Goal: Task Accomplishment & Management: Manage account settings

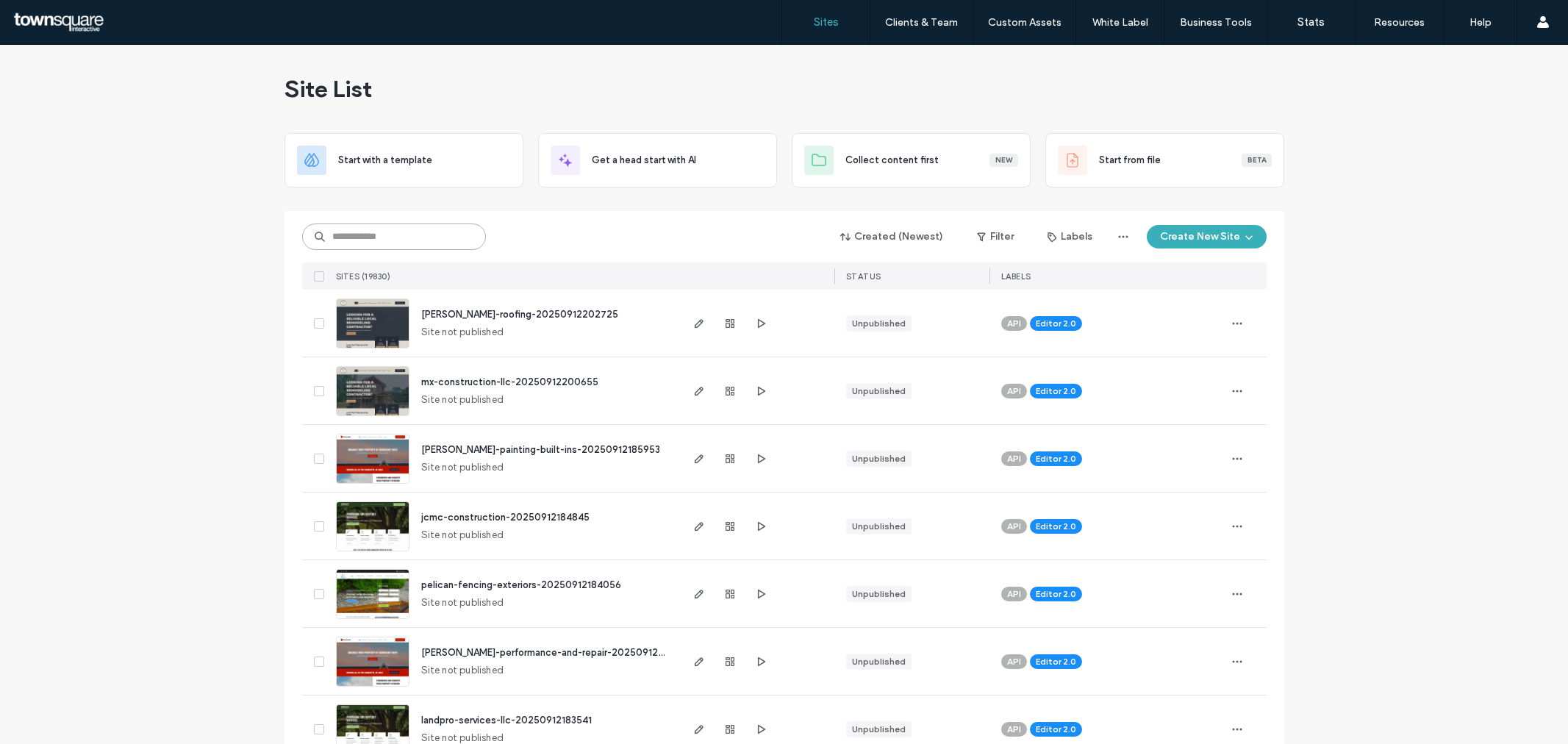
click at [413, 241] on input at bounding box center [394, 237] width 184 height 27
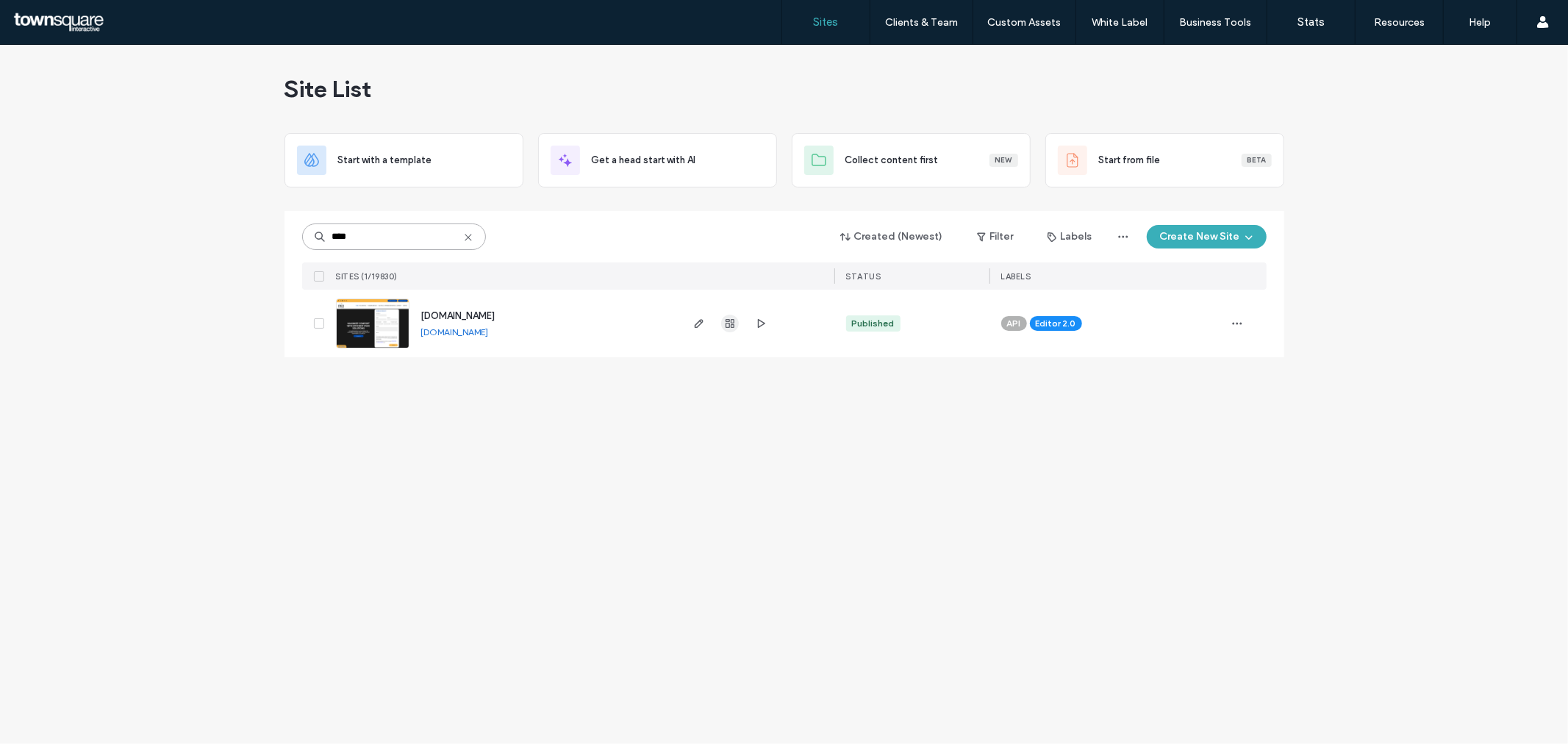
type input "****"
click at [732, 319] on use "button" at bounding box center [729, 323] width 9 height 9
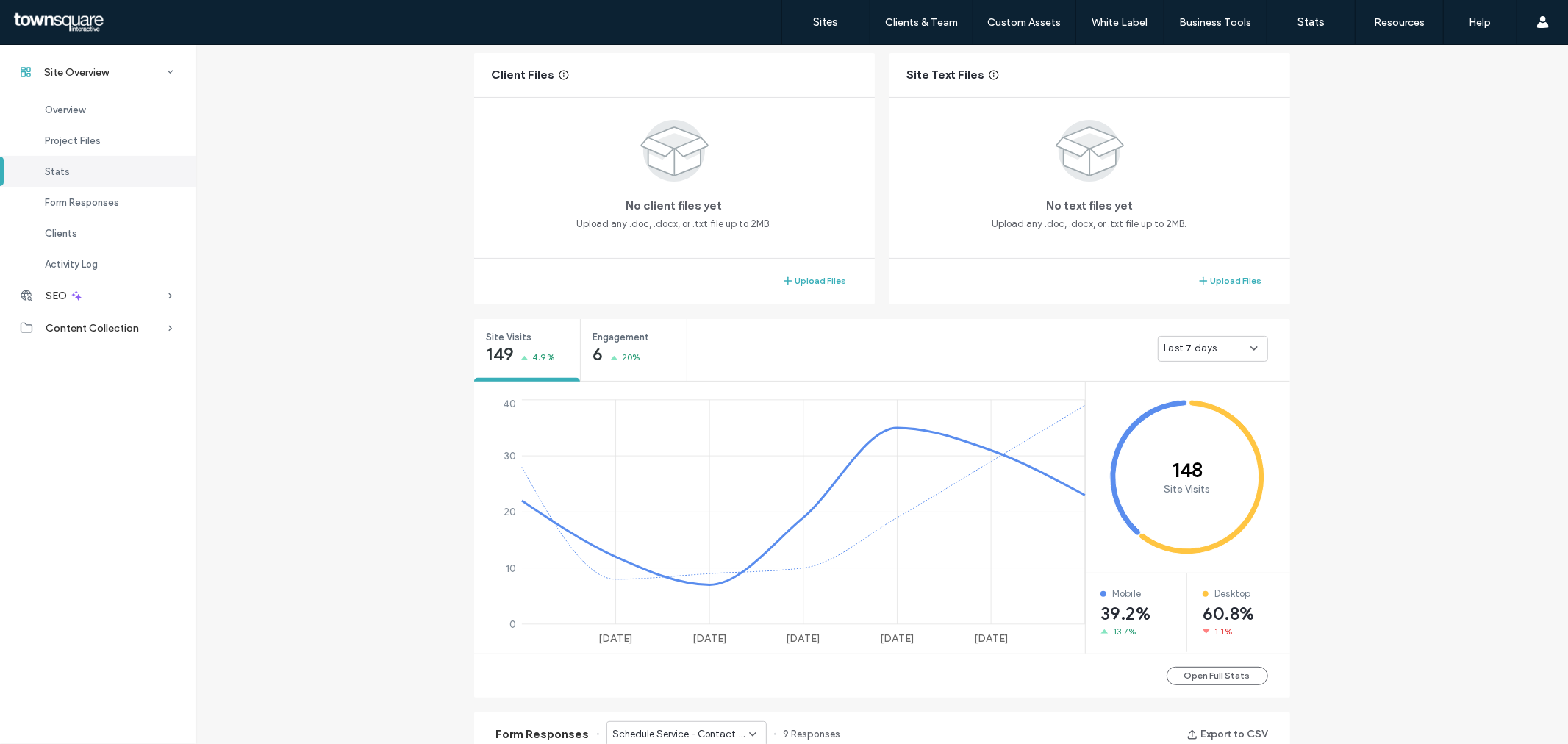
scroll to position [616, 0]
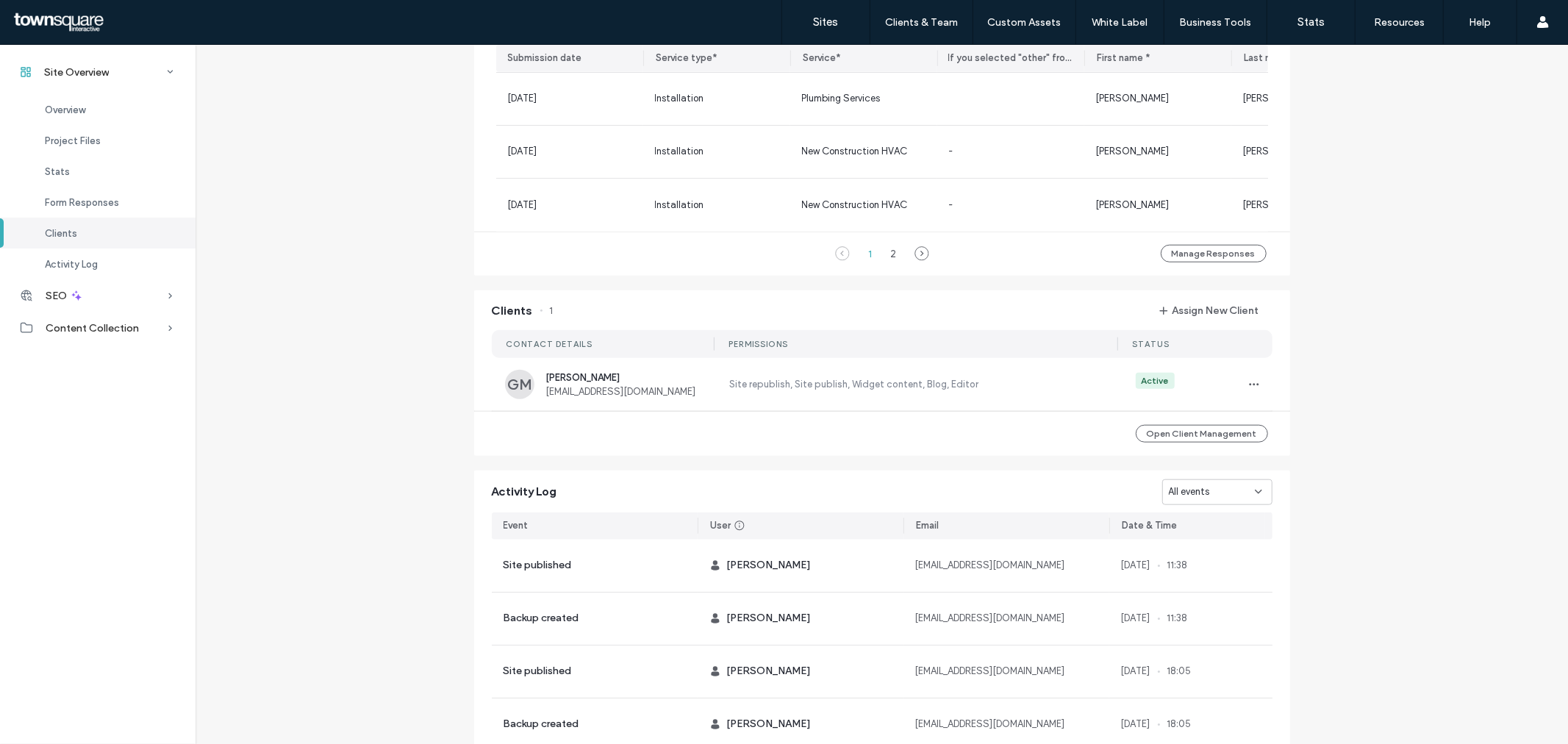
scroll to position [1188, 0]
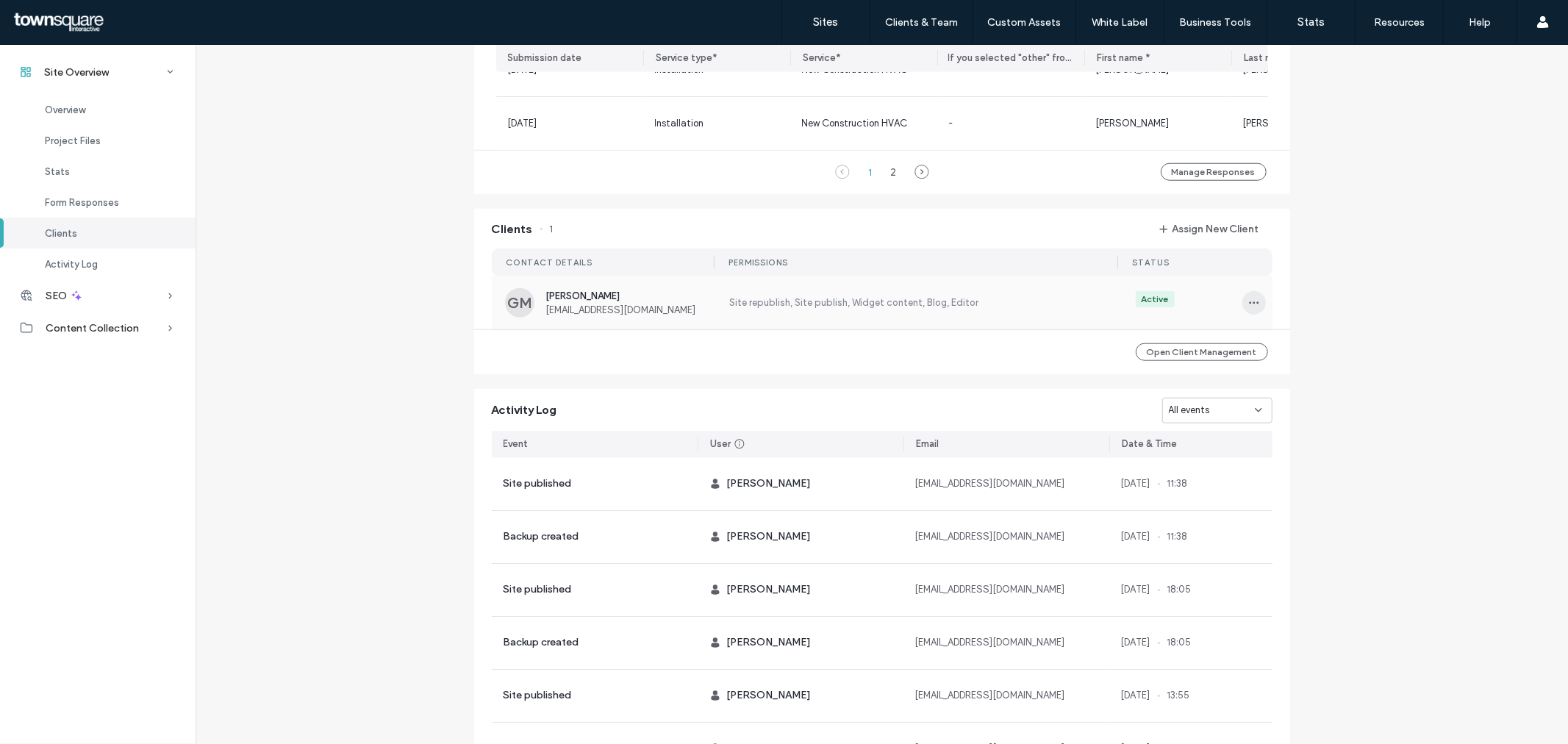
click at [1249, 308] on icon "button" at bounding box center [1255, 303] width 12 height 12
click at [1318, 429] on span "Unassign Client" at bounding box center [1302, 431] width 68 height 14
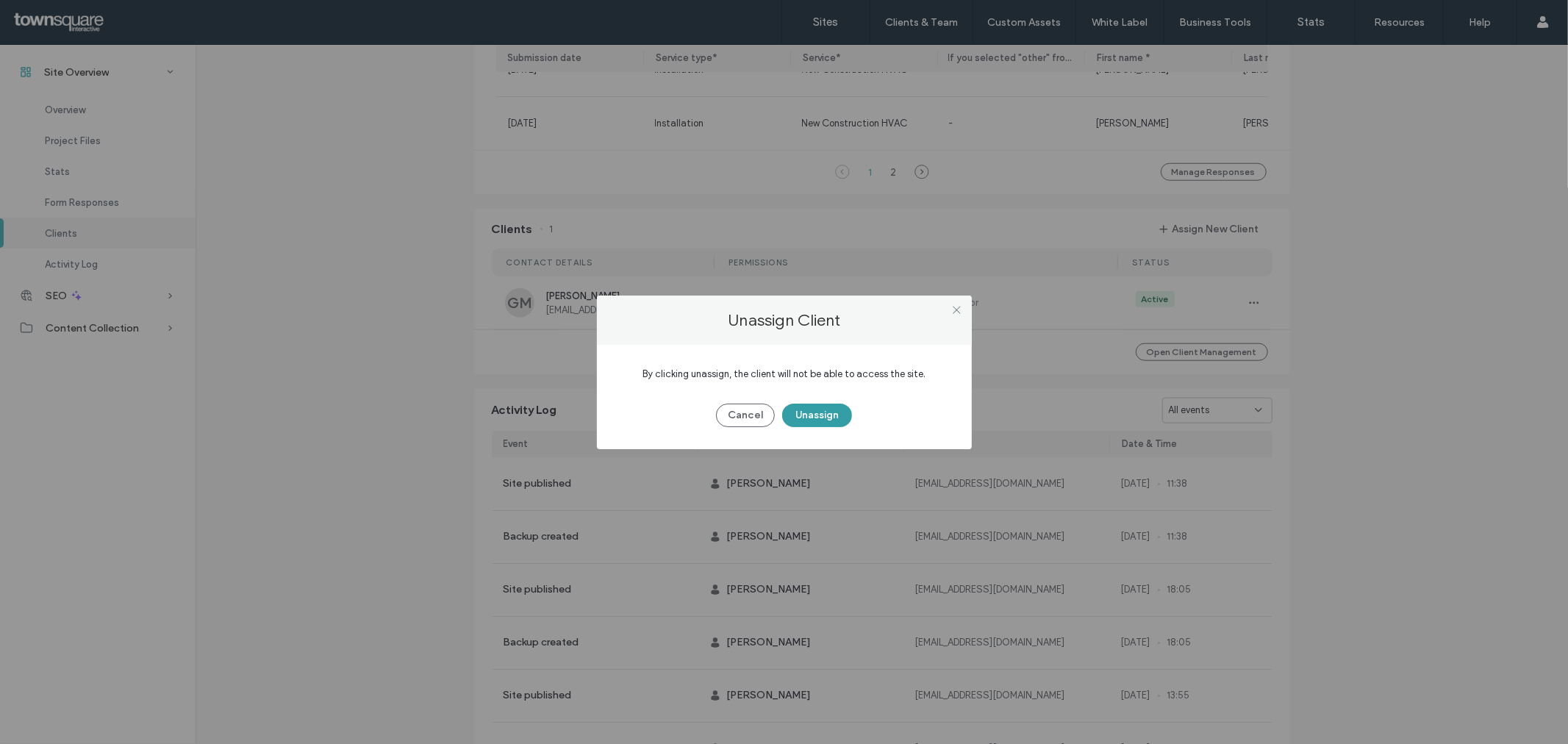
click at [819, 410] on button "Unassign" at bounding box center [817, 415] width 70 height 24
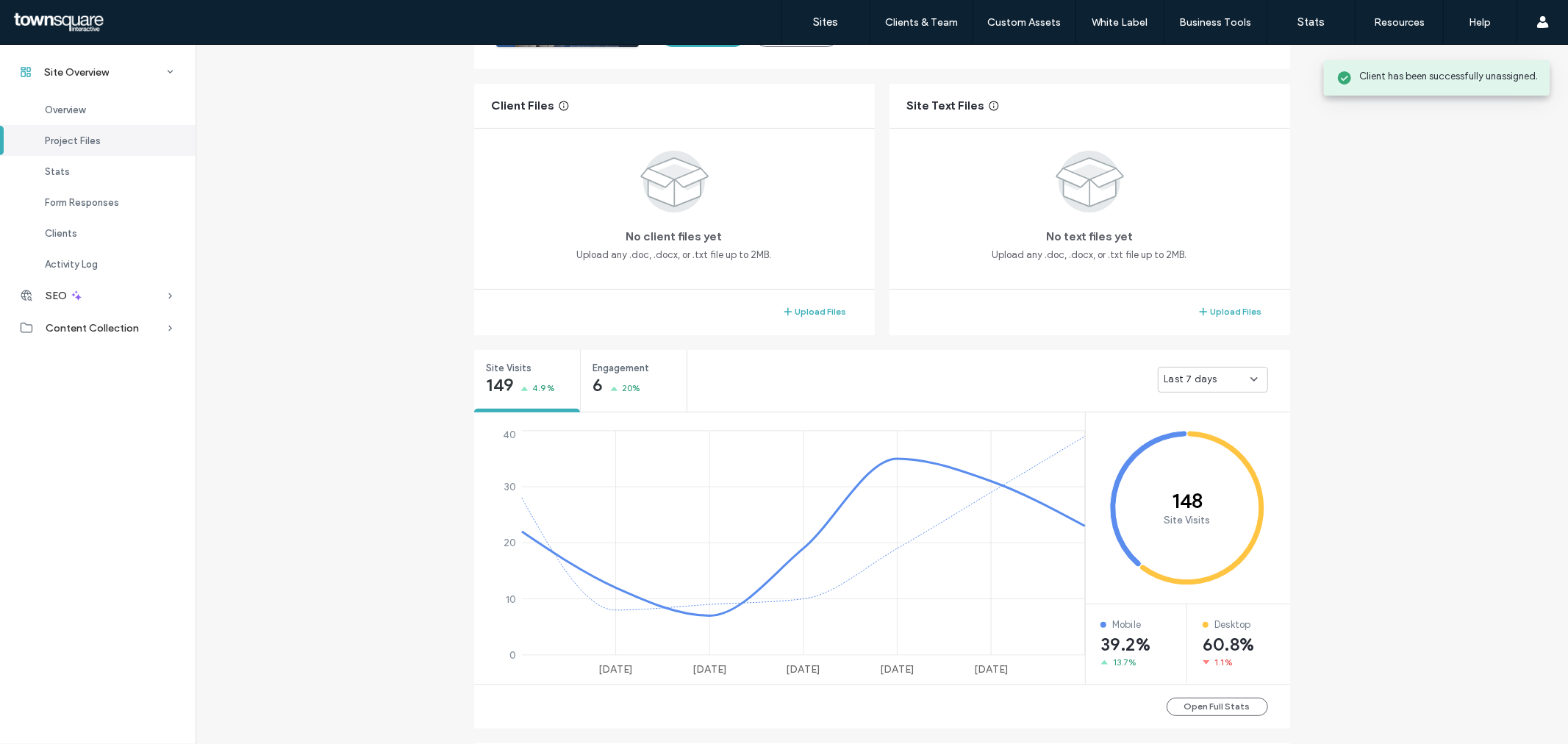
scroll to position [20, 0]
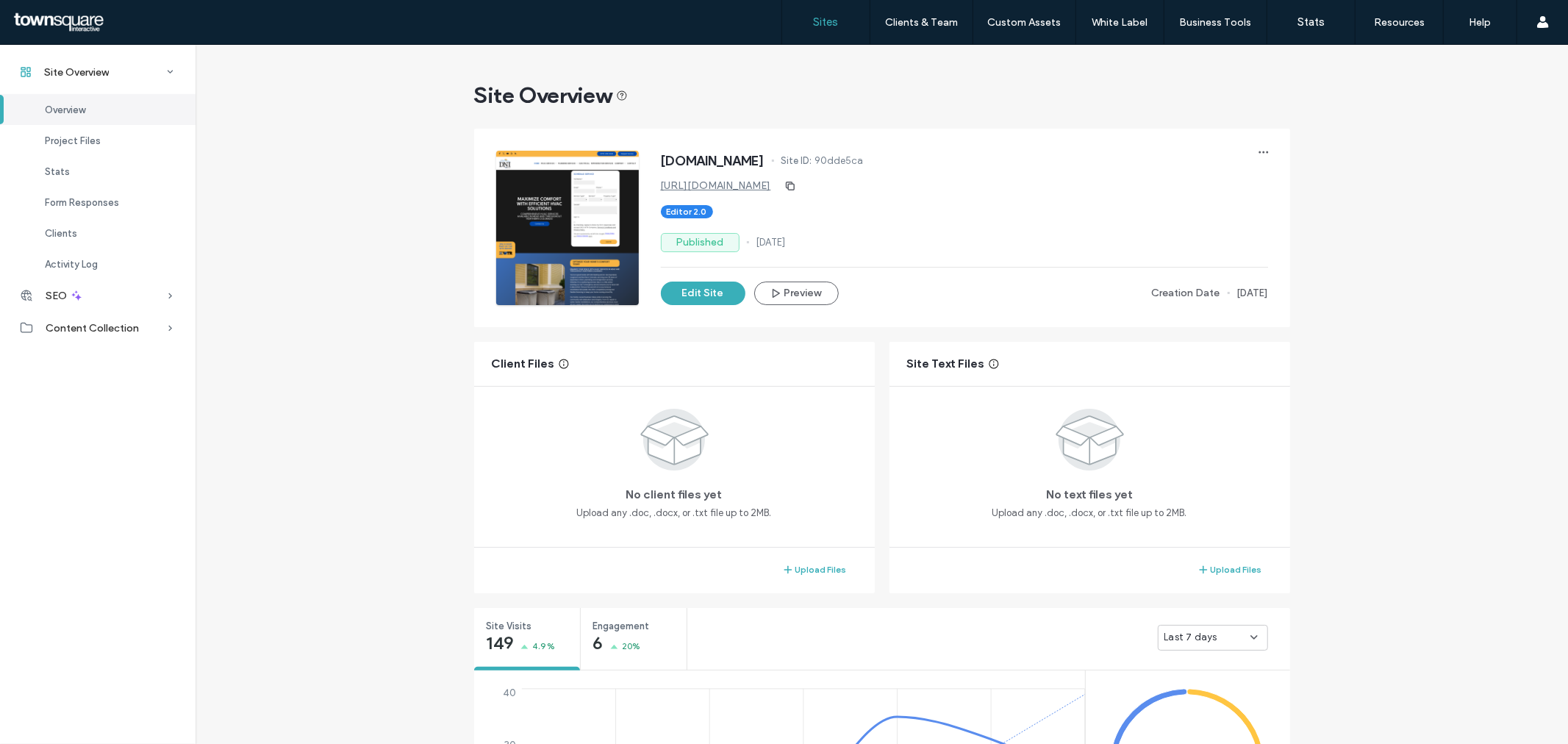
click at [818, 24] on label "Sites" at bounding box center [826, 22] width 25 height 13
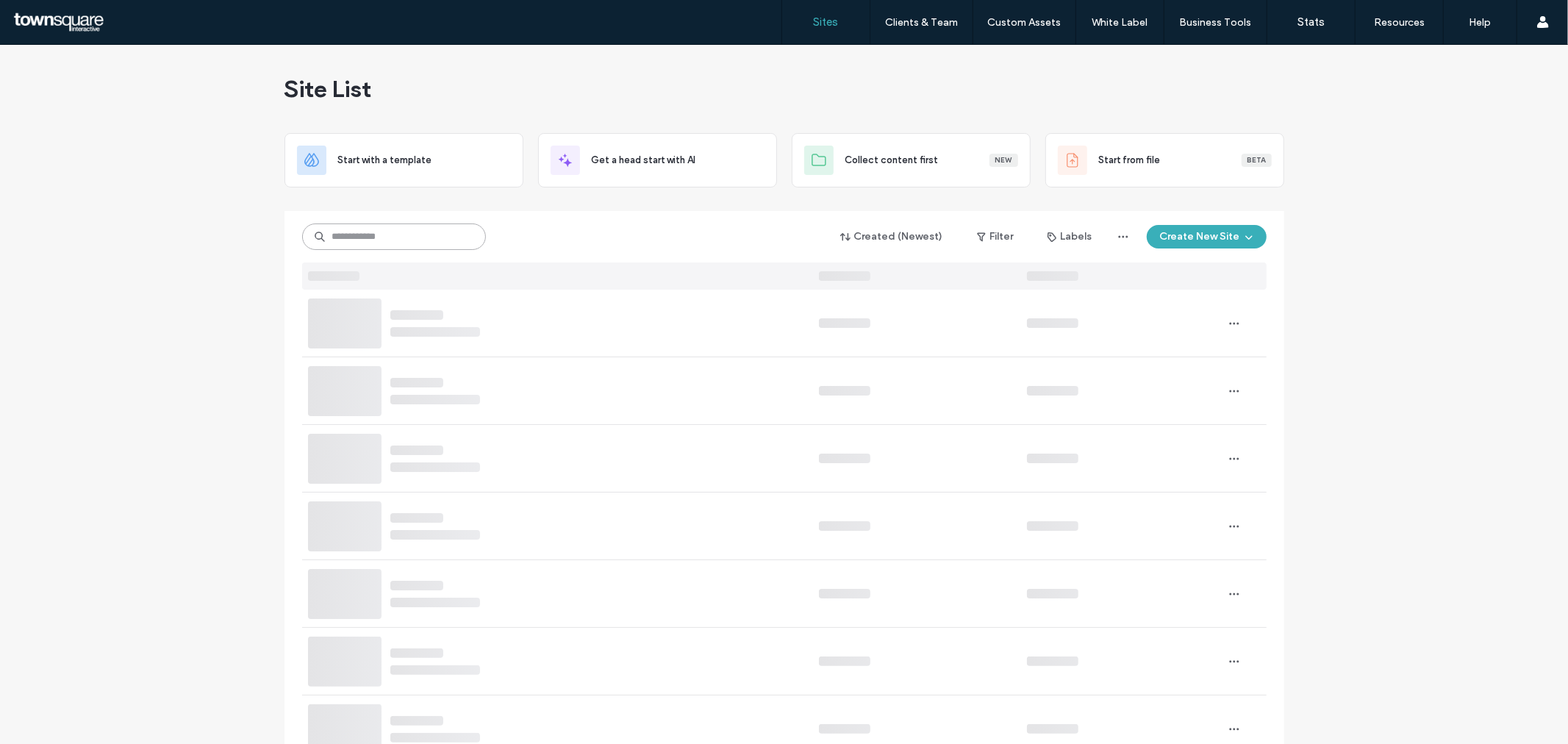
click at [405, 233] on input at bounding box center [394, 237] width 184 height 27
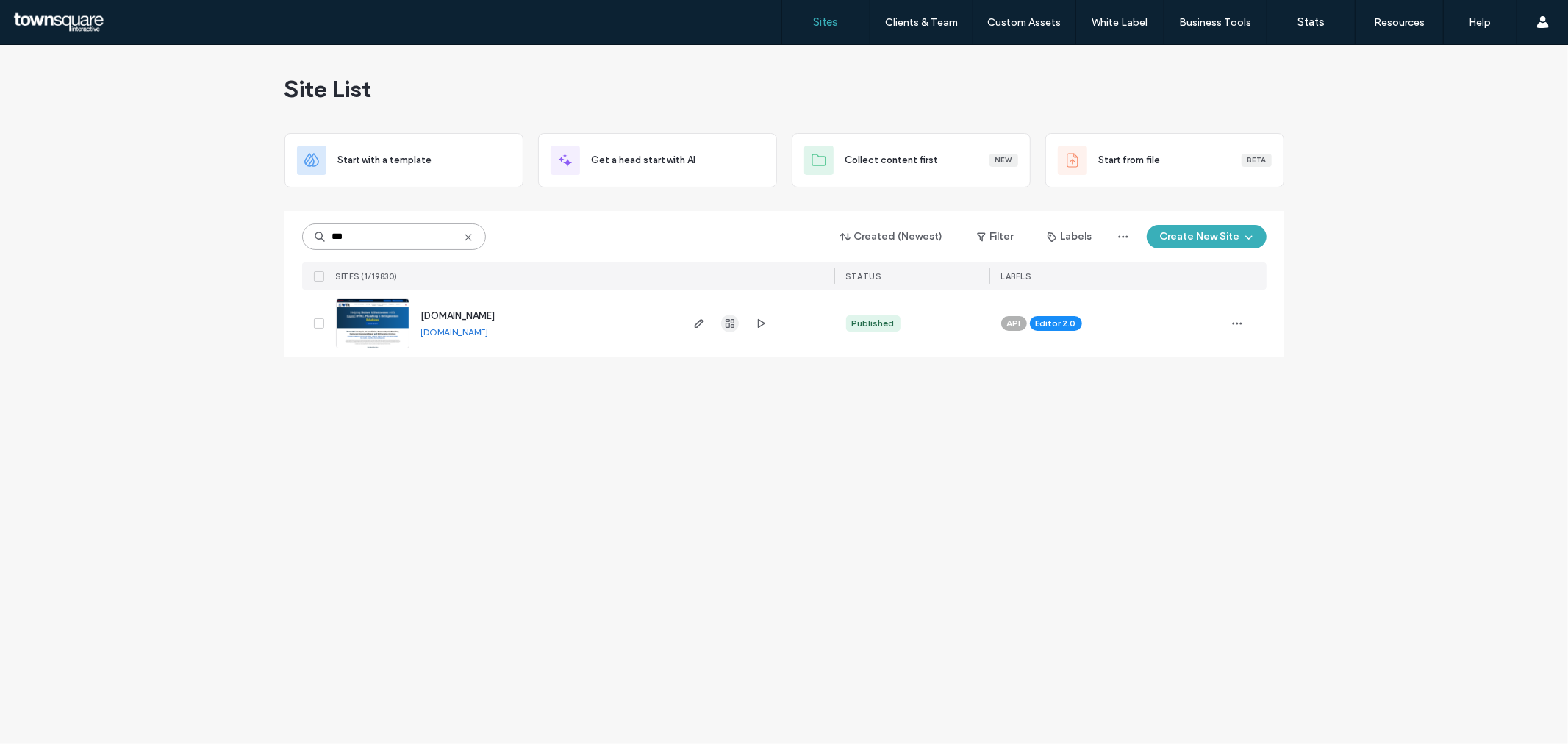
type input "***"
click at [734, 326] on icon "button" at bounding box center [730, 323] width 12 height 12
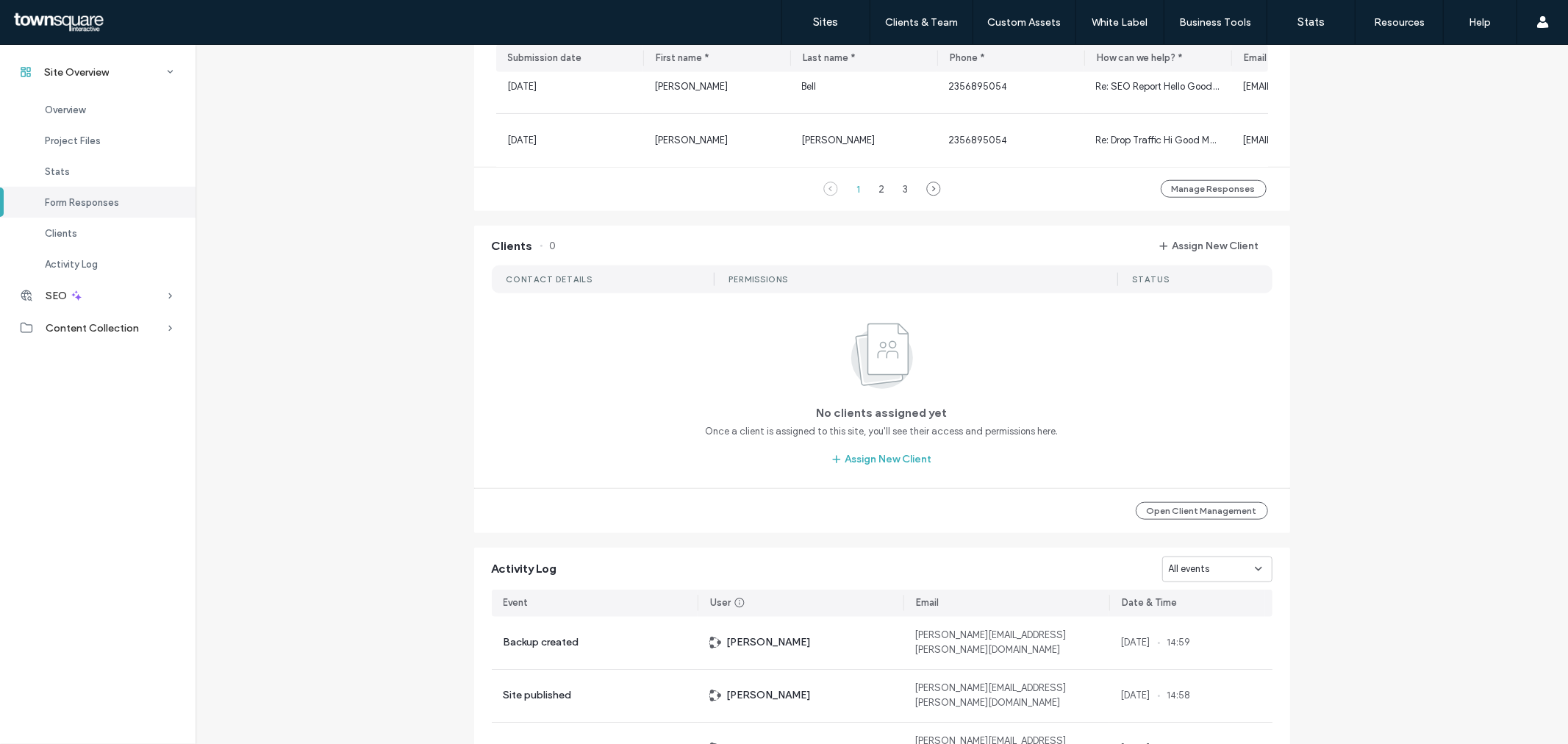
scroll to position [1307, 0]
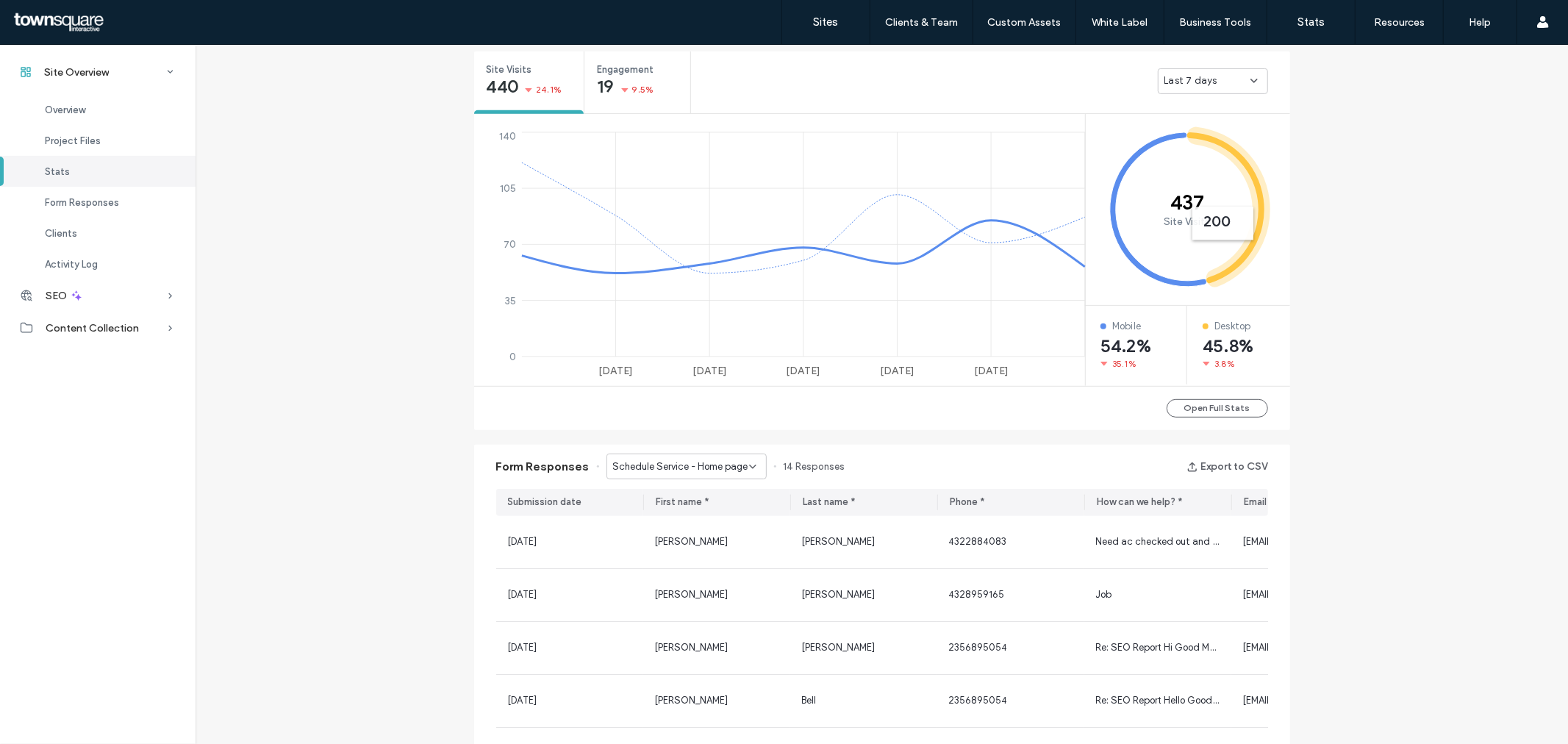
scroll to position [244, 0]
